Goal: Information Seeking & Learning: Learn about a topic

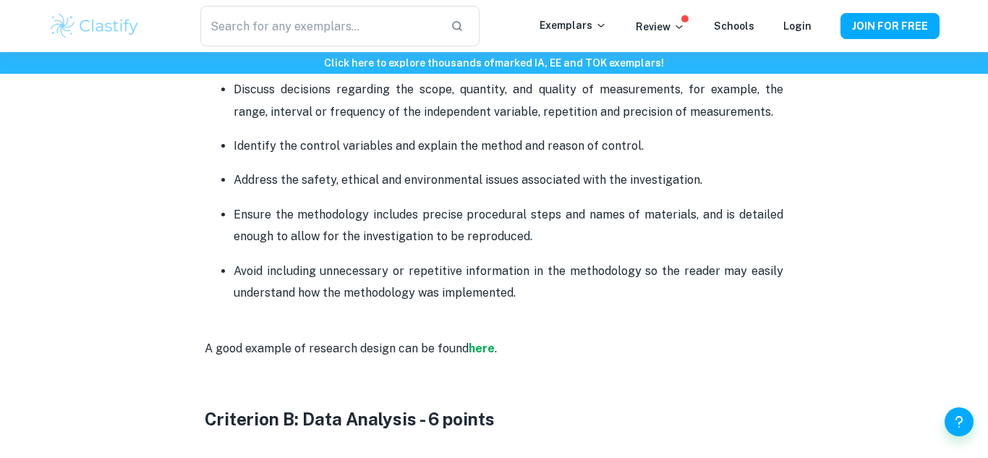
scroll to position [1242, 0]
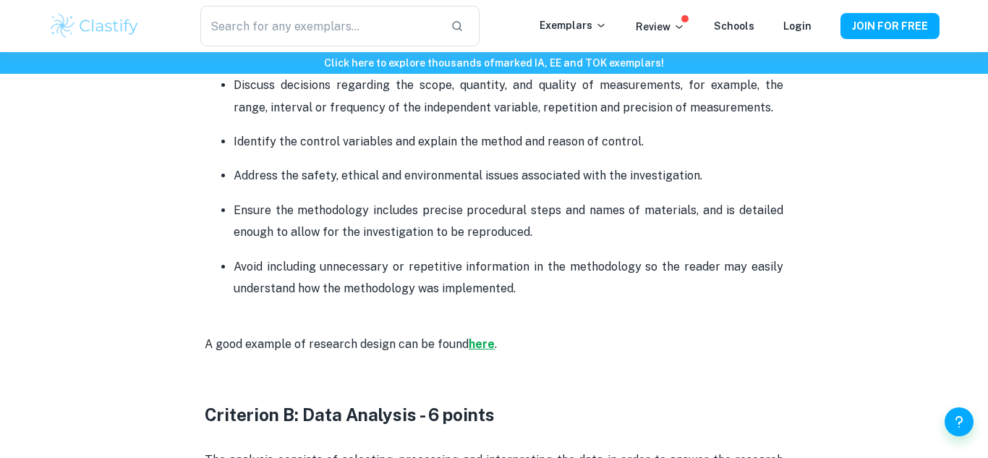
click at [480, 346] on strong "here" at bounding box center [482, 344] width 26 height 14
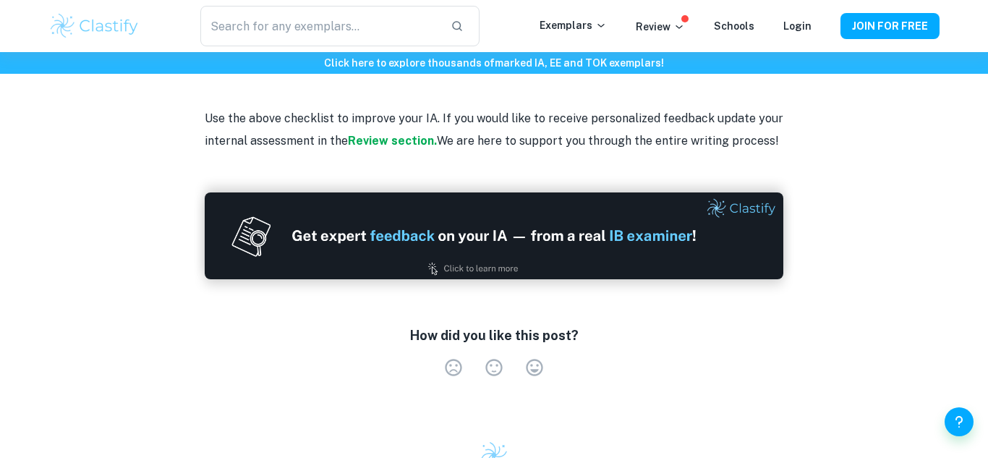
scroll to position [3913, 0]
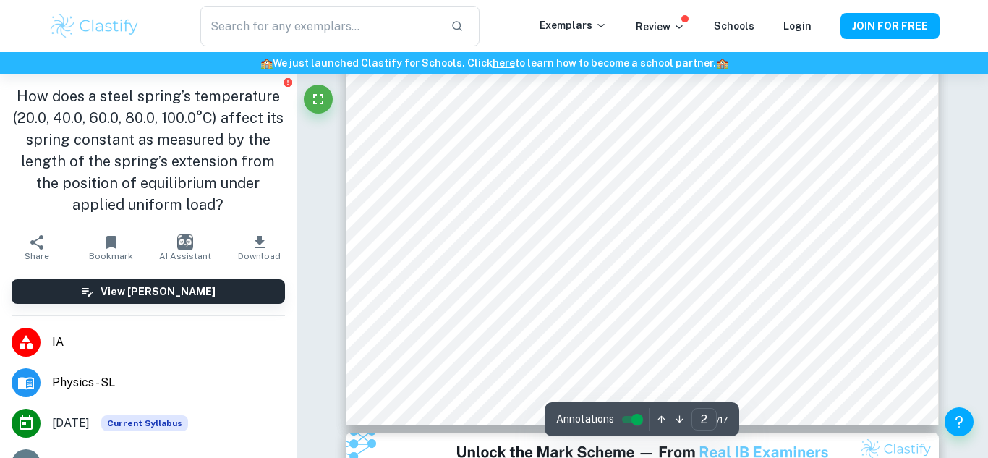
scroll to position [1444, 0]
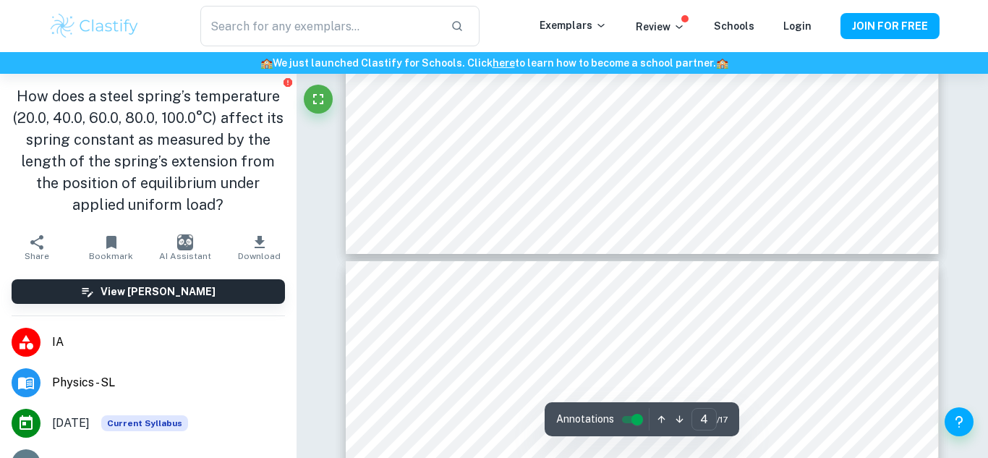
type input "5"
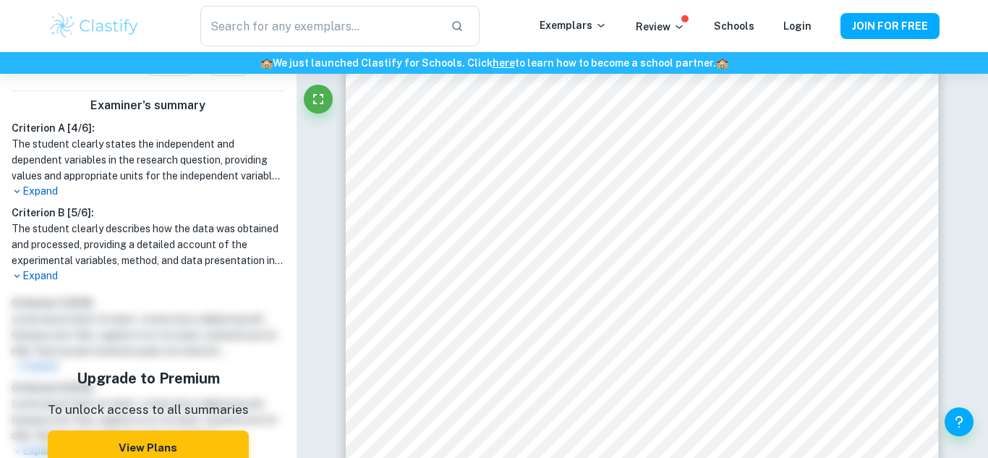
scroll to position [449, 0]
